Goal: Information Seeking & Learning: Learn about a topic

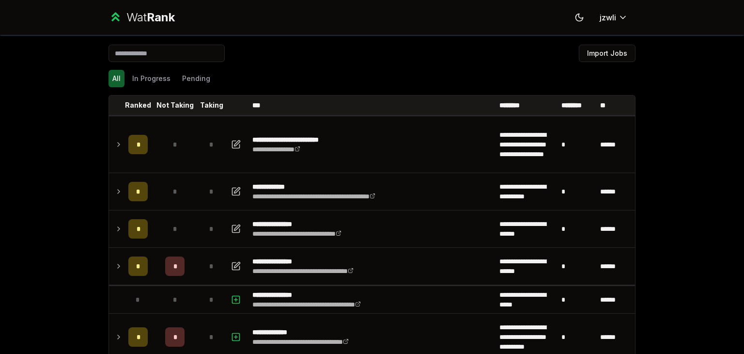
scroll to position [73, 0]
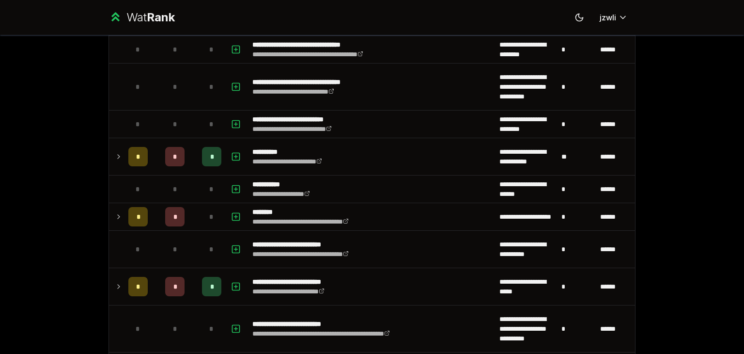
scroll to position [1412, 0]
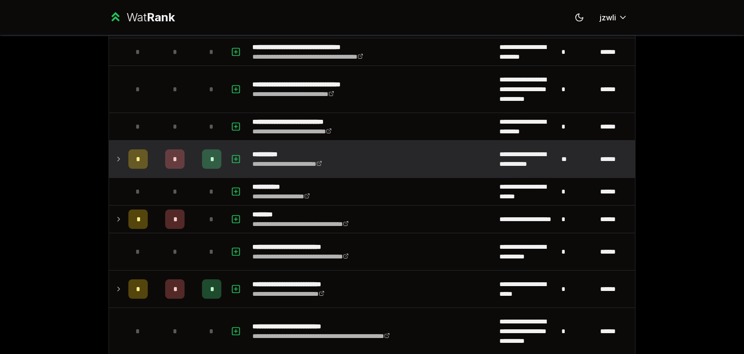
click at [125, 148] on td "*" at bounding box center [138, 159] width 27 height 37
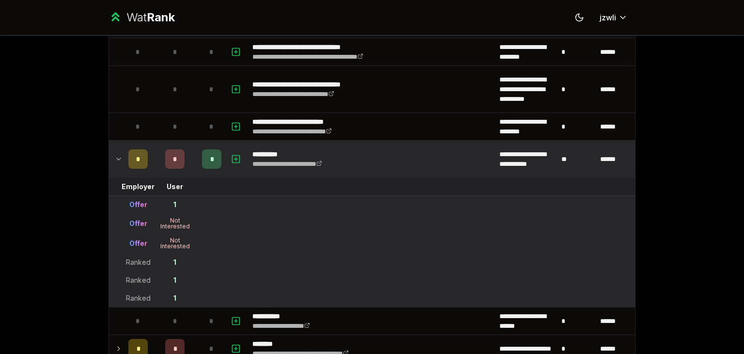
click at [125, 148] on td "*" at bounding box center [138, 159] width 27 height 37
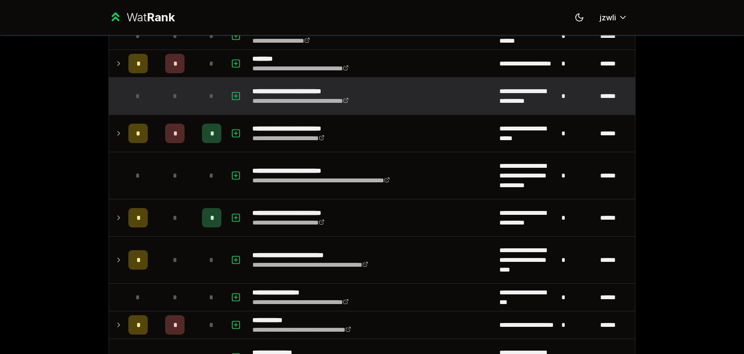
scroll to position [1521, 0]
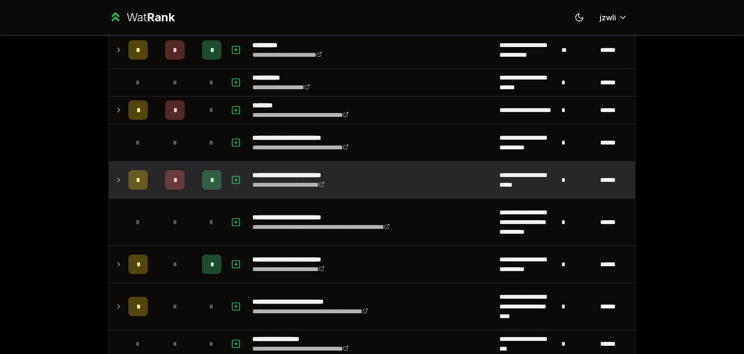
click at [118, 183] on td at bounding box center [117, 179] width 16 height 37
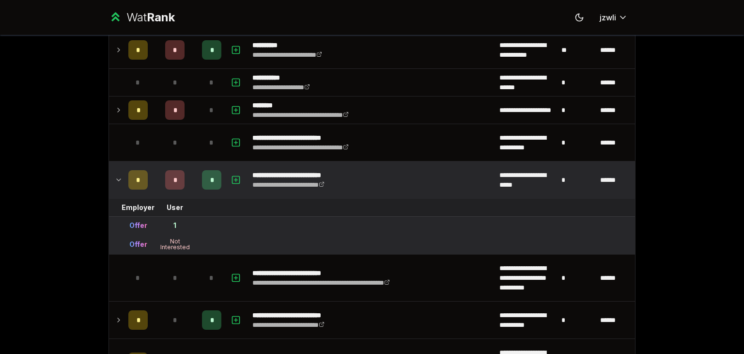
click at [118, 183] on td at bounding box center [117, 179] width 16 height 37
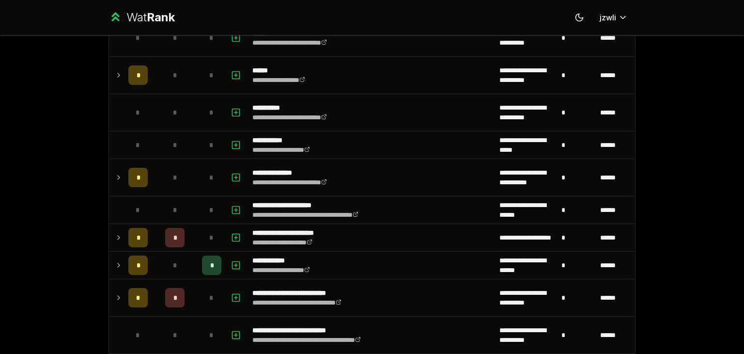
scroll to position [2137, 0]
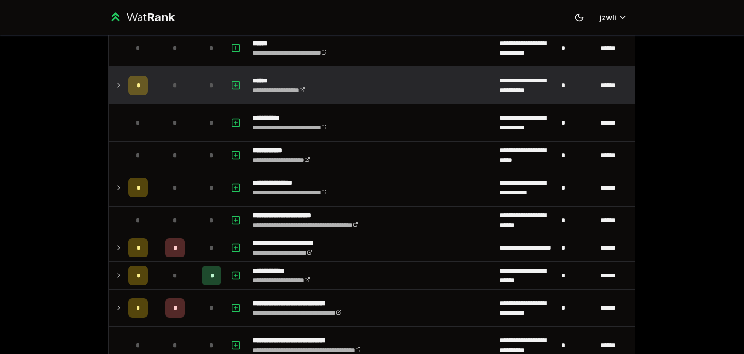
click at [125, 85] on td "*" at bounding box center [138, 85] width 27 height 37
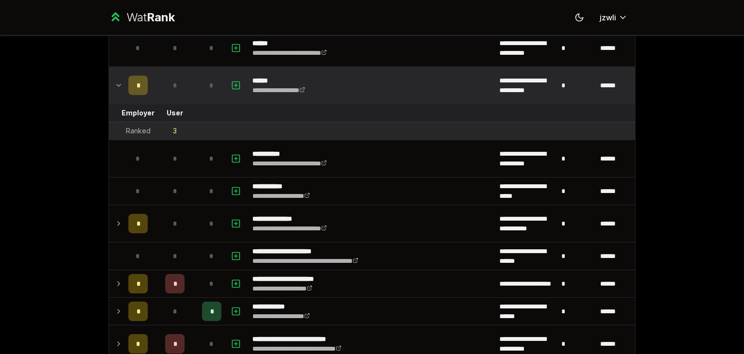
click at [125, 85] on td "*" at bounding box center [138, 85] width 27 height 37
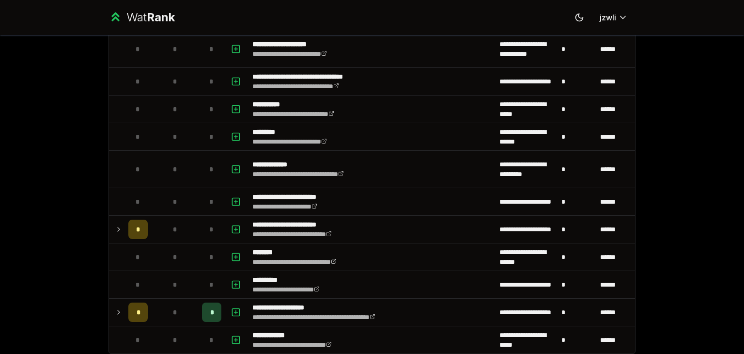
click at [140, 250] on div "*" at bounding box center [137, 256] width 19 height 19
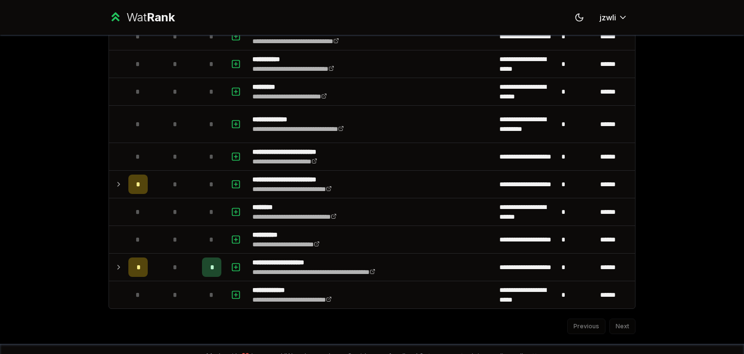
scroll to position [2552, 0]
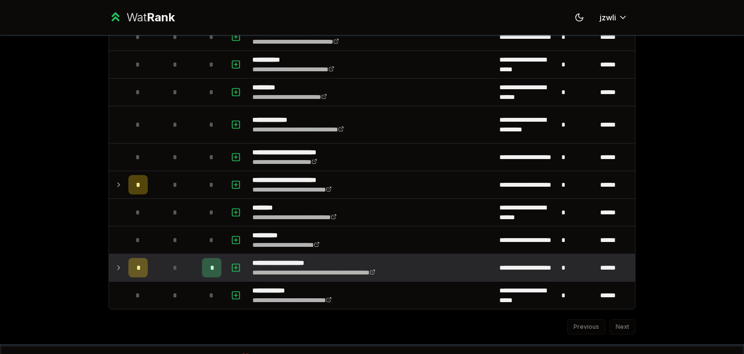
click at [128, 263] on div "*" at bounding box center [137, 267] width 19 height 19
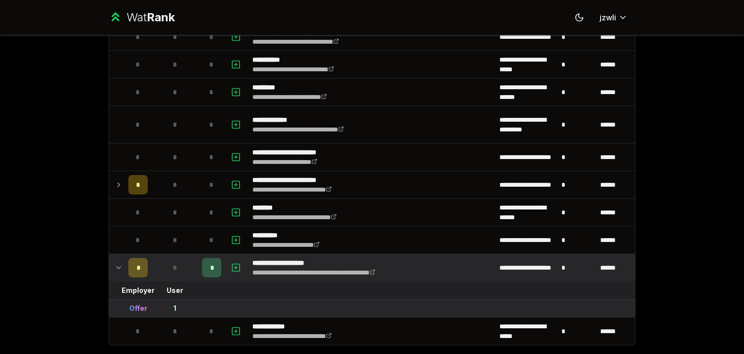
click at [128, 263] on div "*" at bounding box center [137, 267] width 19 height 19
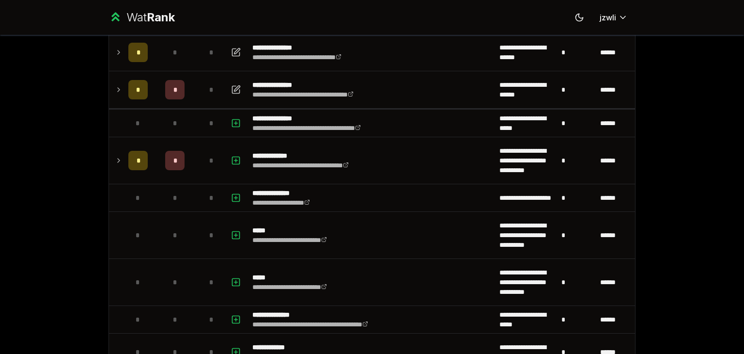
scroll to position [0, 0]
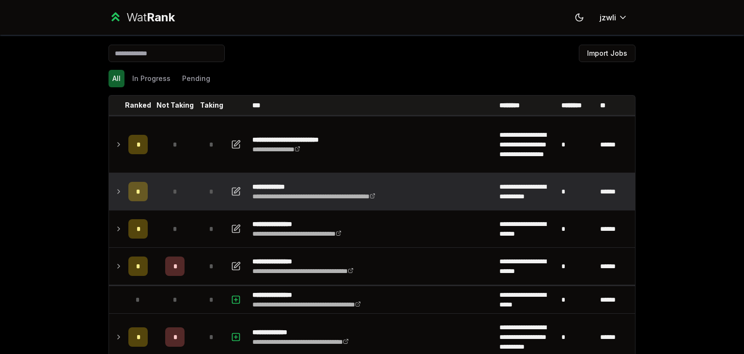
click at [134, 202] on td "*" at bounding box center [138, 191] width 27 height 37
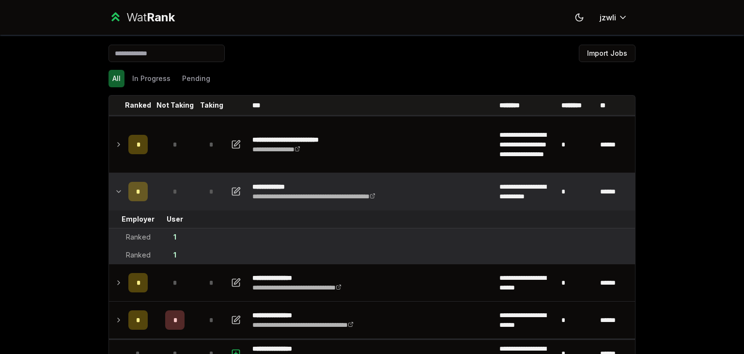
click at [135, 202] on td "*" at bounding box center [138, 191] width 27 height 37
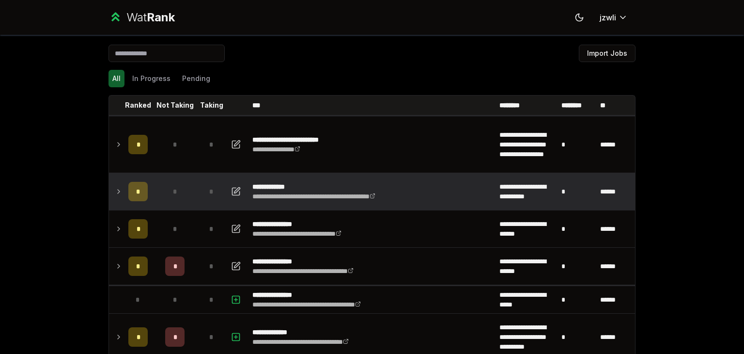
click at [135, 202] on td "*" at bounding box center [138, 191] width 27 height 37
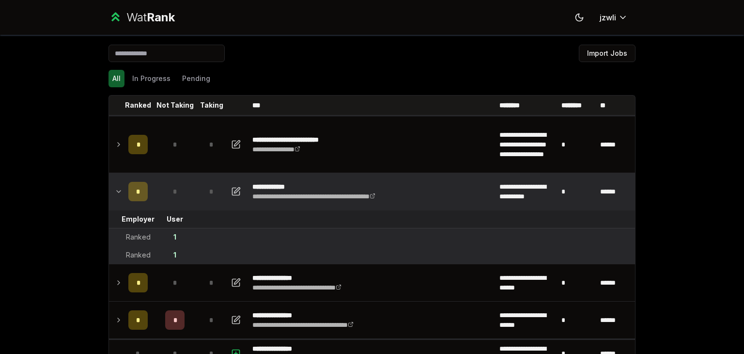
click at [135, 202] on td "*" at bounding box center [138, 191] width 27 height 37
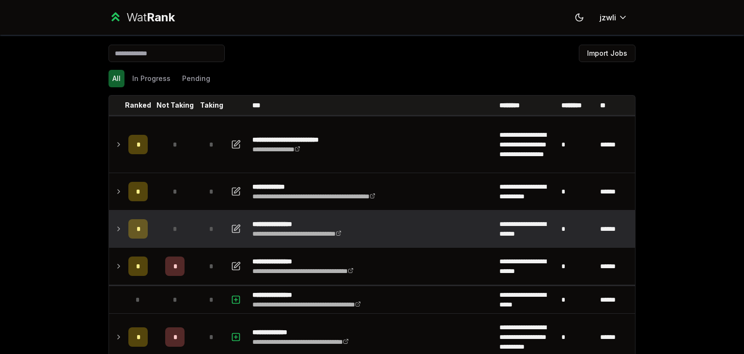
click at [137, 231] on span "*" at bounding box center [138, 229] width 3 height 10
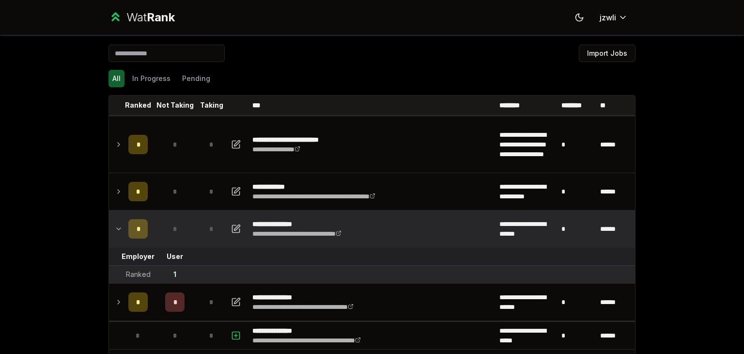
click at [137, 231] on span "*" at bounding box center [138, 229] width 3 height 10
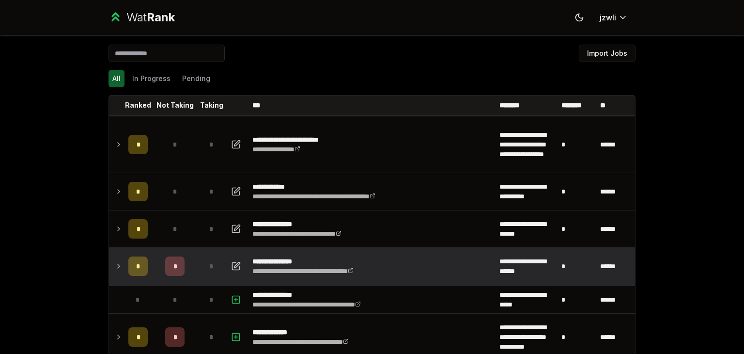
click at [137, 260] on div "*" at bounding box center [137, 265] width 19 height 19
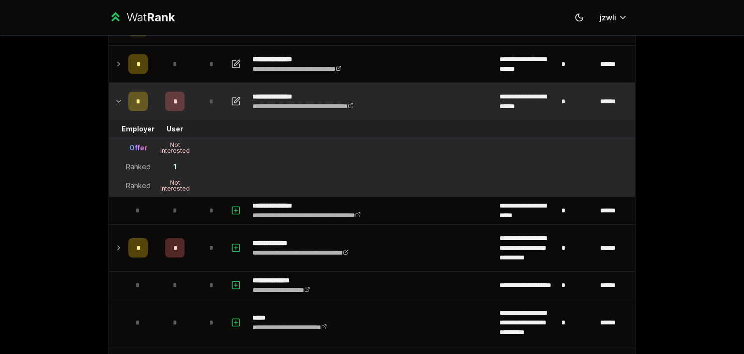
scroll to position [166, 0]
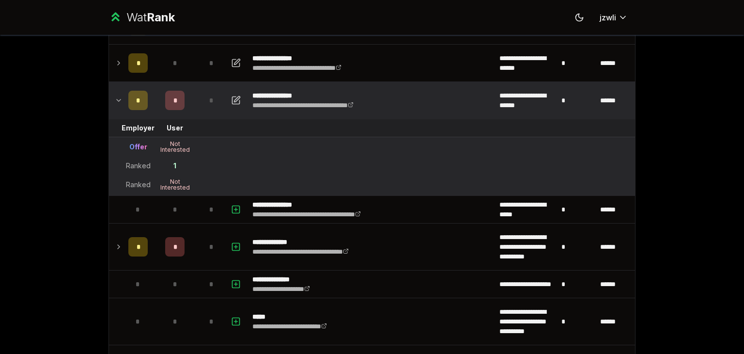
click at [134, 107] on div "*" at bounding box center [137, 100] width 19 height 19
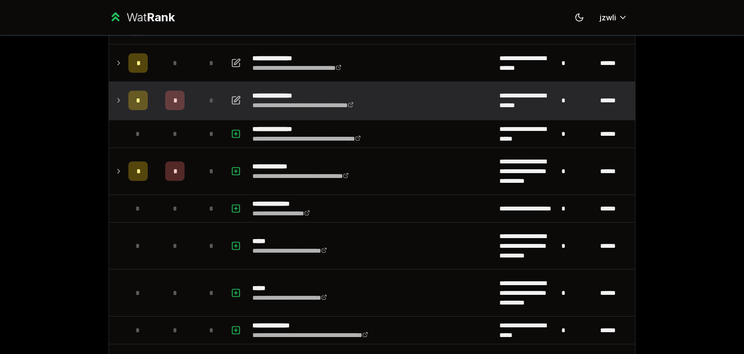
click at [116, 103] on icon at bounding box center [119, 100] width 8 height 12
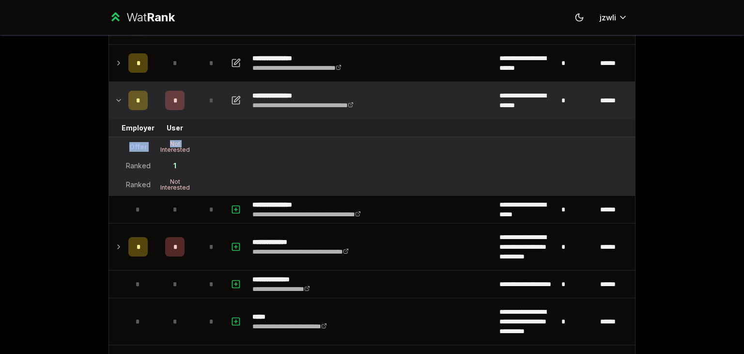
drag, startPoint x: 124, startPoint y: 146, endPoint x: 153, endPoint y: 150, distance: 28.8
click at [153, 150] on tr "Offer Not Interested" at bounding box center [372, 147] width 526 height 20
click at [182, 141] on div "Not Interested" at bounding box center [175, 147] width 39 height 12
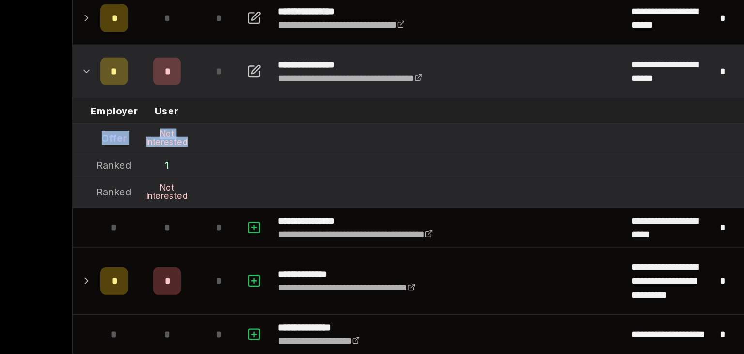
drag, startPoint x: 122, startPoint y: 144, endPoint x: 186, endPoint y: 152, distance: 63.9
click at [186, 152] on tr "Offer Not Interested" at bounding box center [372, 147] width 526 height 20
click at [186, 152] on td "Not Interested" at bounding box center [175, 146] width 47 height 19
drag, startPoint x: 175, startPoint y: 163, endPoint x: 109, endPoint y: 164, distance: 65.9
click at [109, 164] on tr "Ranked 1" at bounding box center [372, 166] width 526 height 18
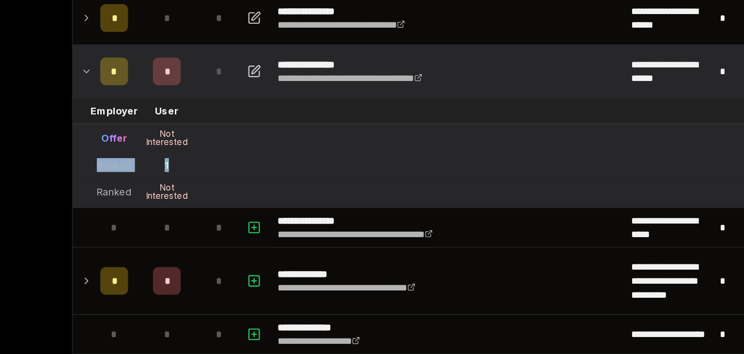
click at [126, 165] on div "Ranked" at bounding box center [138, 166] width 25 height 10
drag, startPoint x: 121, startPoint y: 165, endPoint x: 181, endPoint y: 165, distance: 59.6
click at [181, 165] on tr "Ranked 1" at bounding box center [372, 166] width 526 height 18
click at [181, 165] on td "1" at bounding box center [175, 165] width 47 height 17
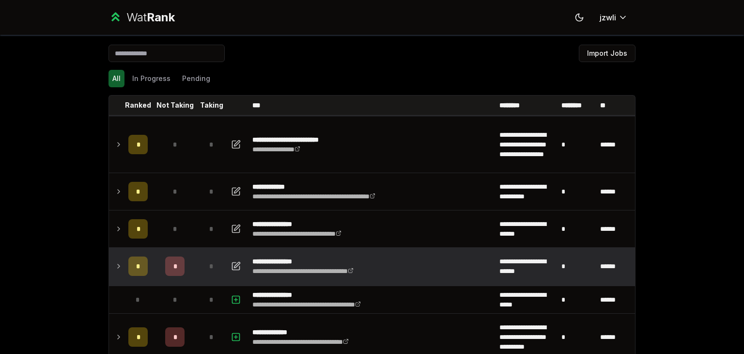
click at [110, 263] on td at bounding box center [117, 266] width 16 height 37
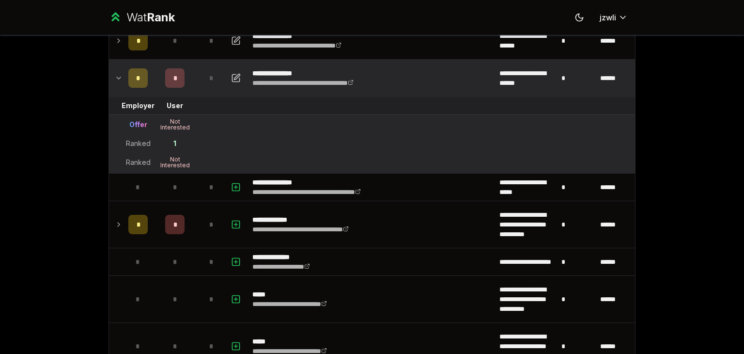
scroll to position [189, 0]
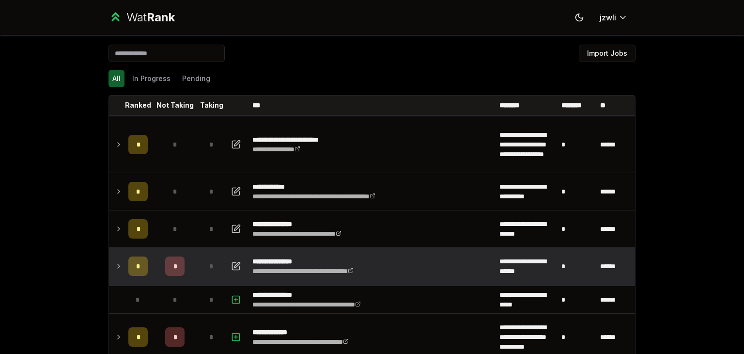
click at [138, 260] on div "*" at bounding box center [137, 265] width 19 height 19
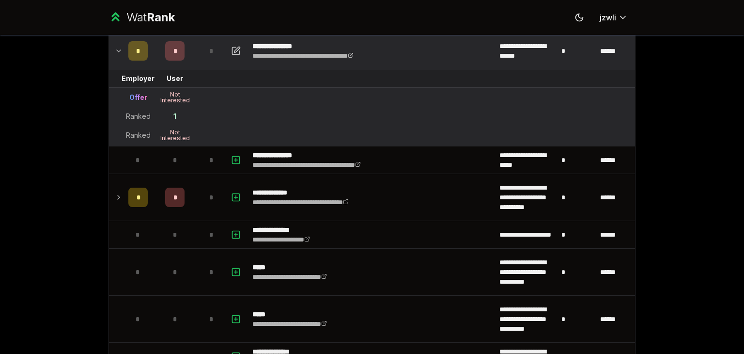
scroll to position [216, 0]
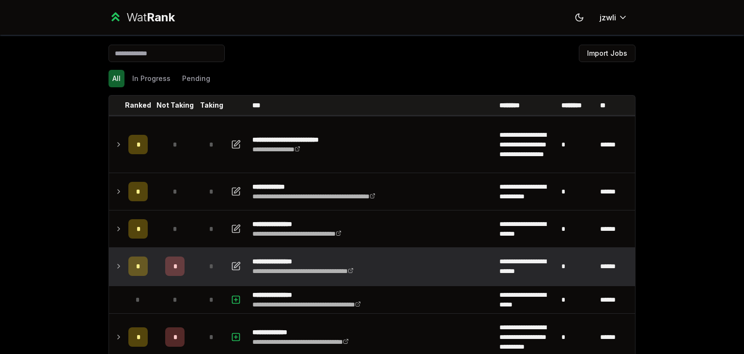
click at [109, 264] on td at bounding box center [117, 266] width 16 height 37
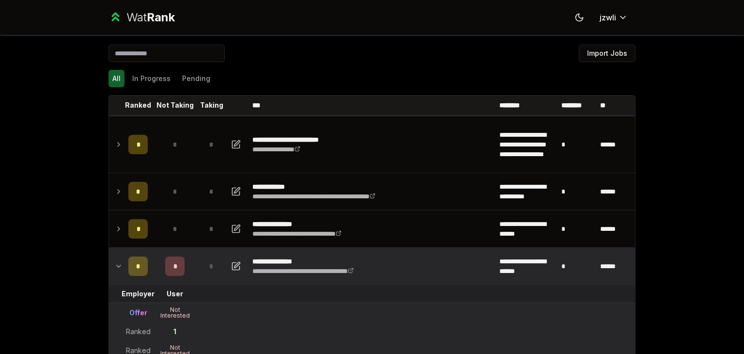
click at [109, 264] on td at bounding box center [117, 266] width 16 height 37
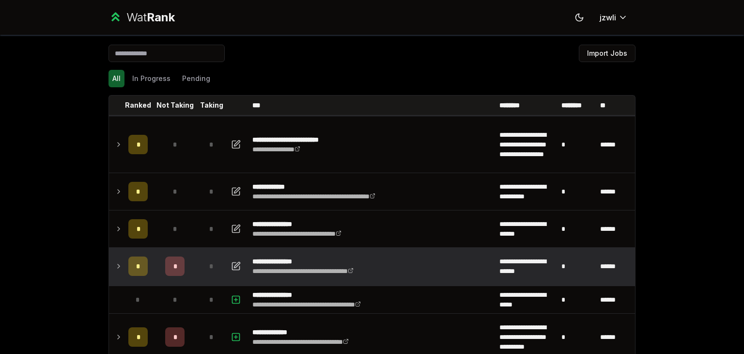
click at [119, 274] on td at bounding box center [117, 266] width 16 height 37
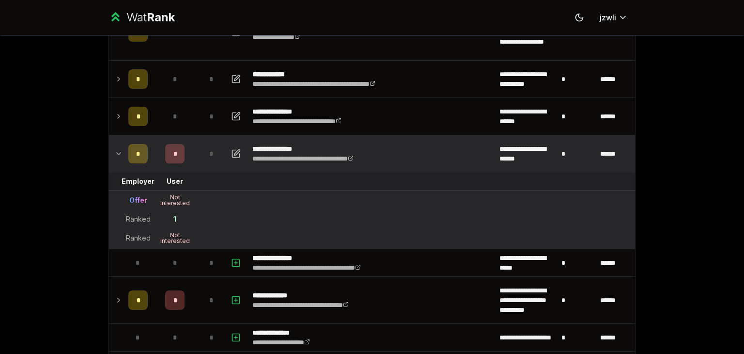
scroll to position [119, 0]
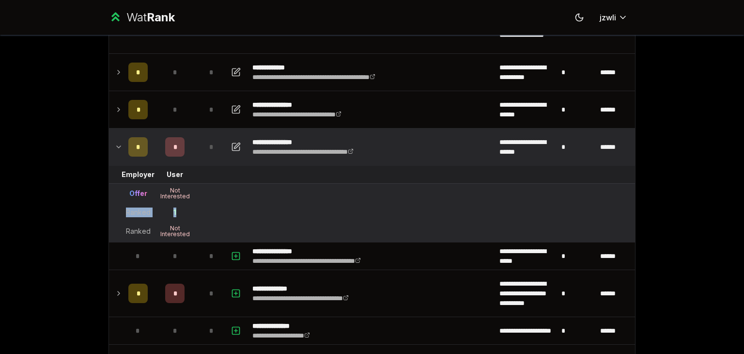
drag, startPoint x: 118, startPoint y: 215, endPoint x: 209, endPoint y: 203, distance: 91.3
click at [209, 203] on tr "Ranked 1" at bounding box center [372, 212] width 526 height 18
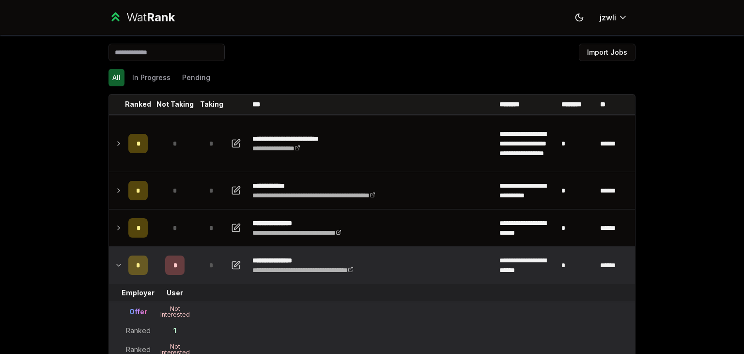
scroll to position [0, 0]
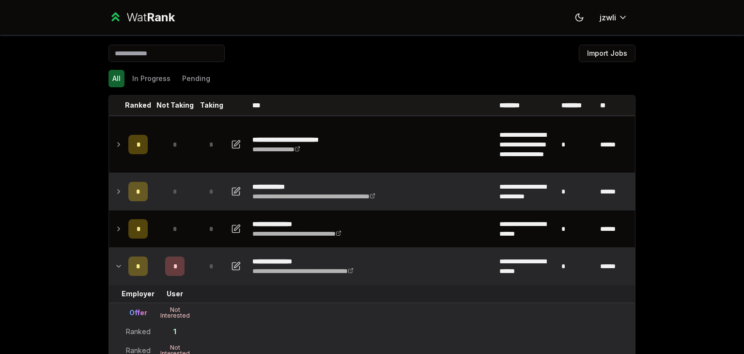
click at [141, 193] on div "*" at bounding box center [137, 191] width 19 height 19
